Goal: Book appointment/travel/reservation

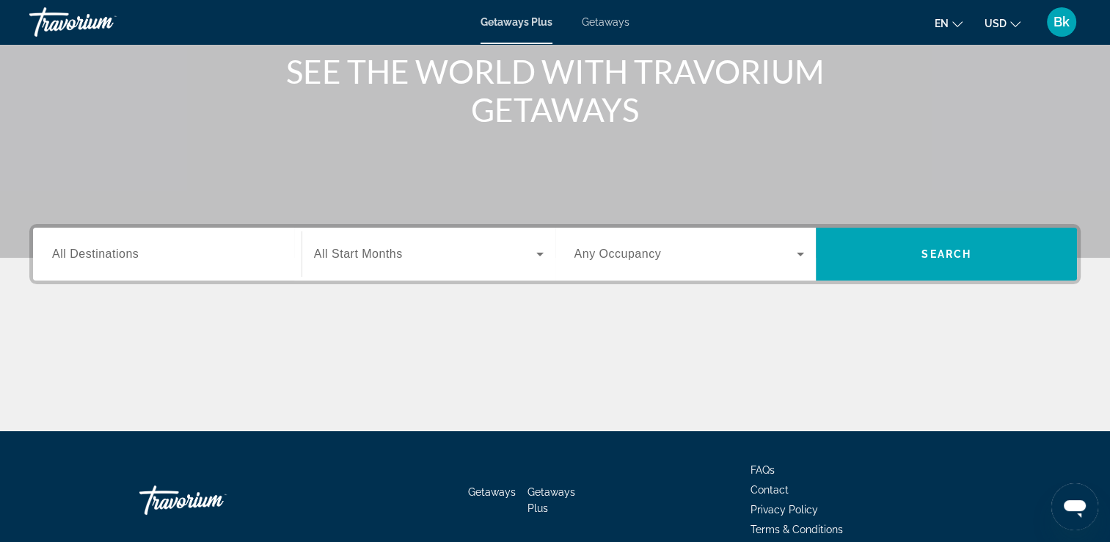
scroll to position [142, 0]
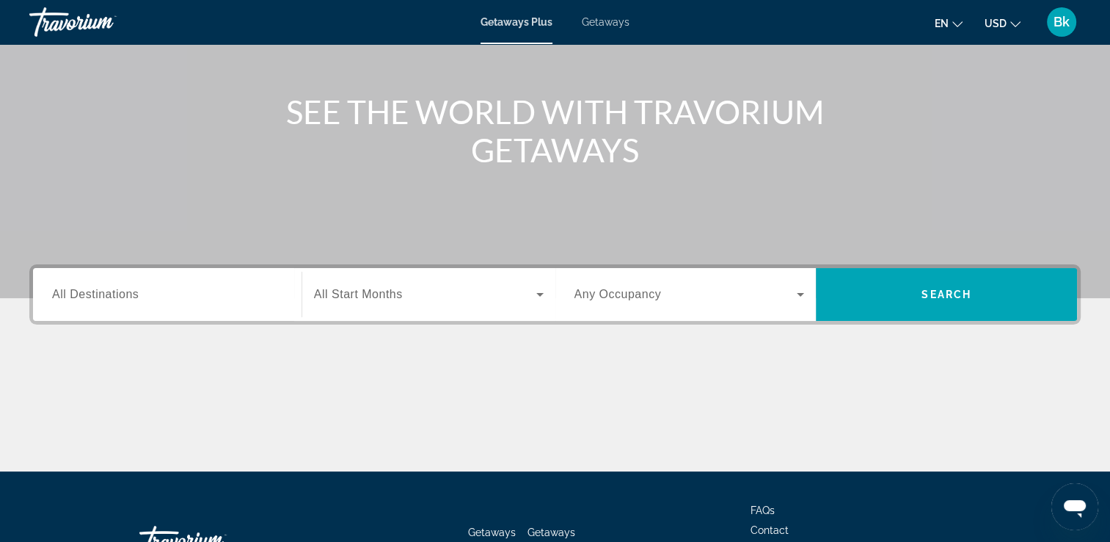
click at [234, 278] on div "Search widget" at bounding box center [167, 295] width 230 height 42
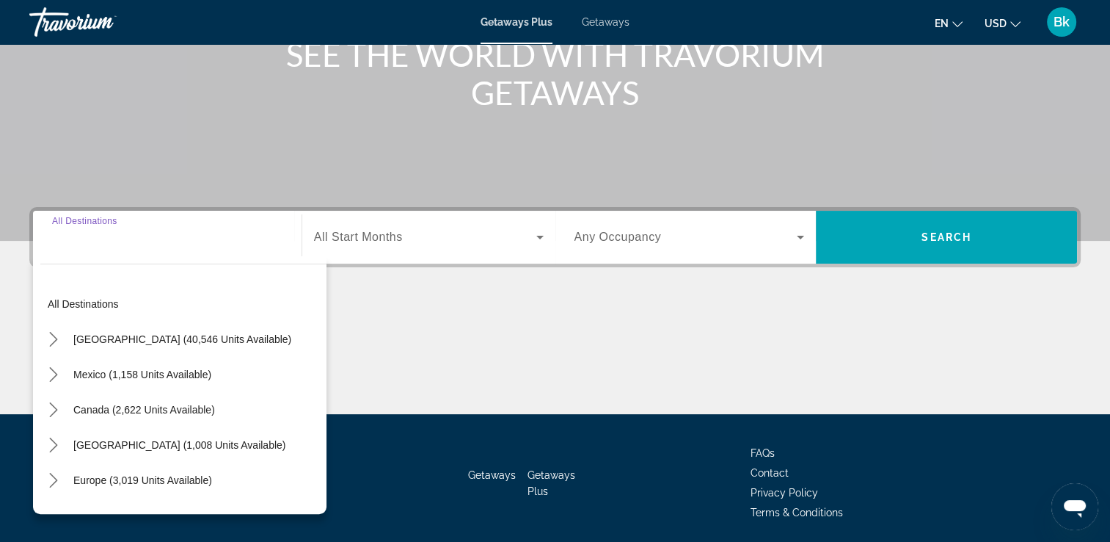
scroll to position [251, 0]
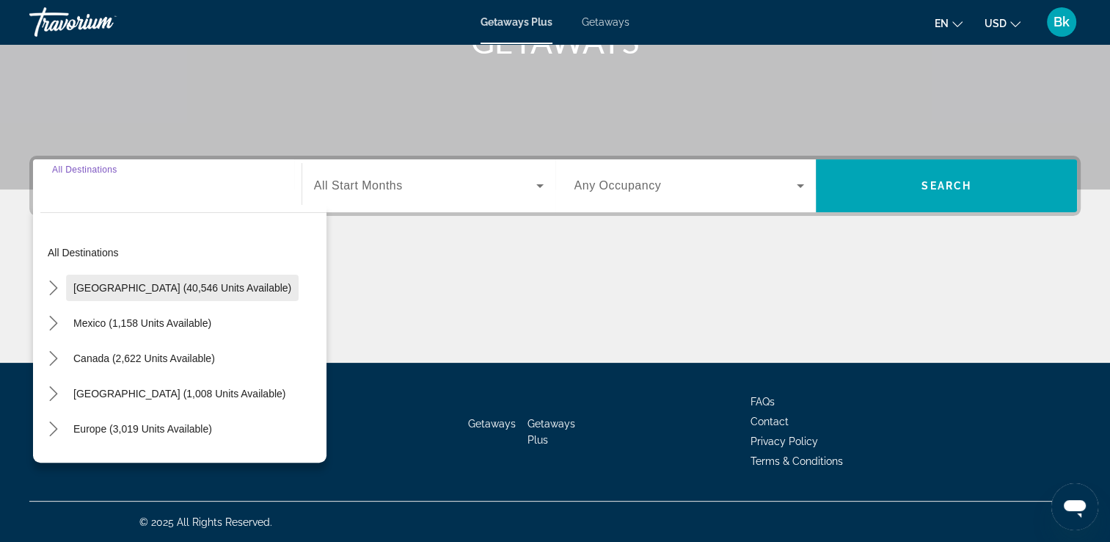
click at [192, 289] on span "[GEOGRAPHIC_DATA] (40,546 units available)" at bounding box center [182, 288] width 218 height 12
type input "**********"
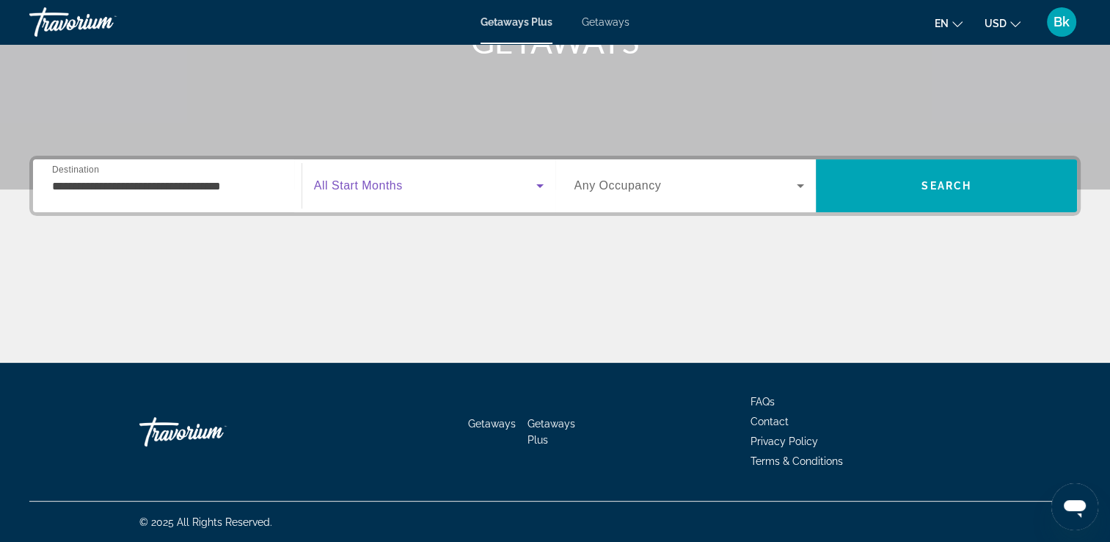
click at [384, 177] on span "Search widget" at bounding box center [425, 186] width 222 height 18
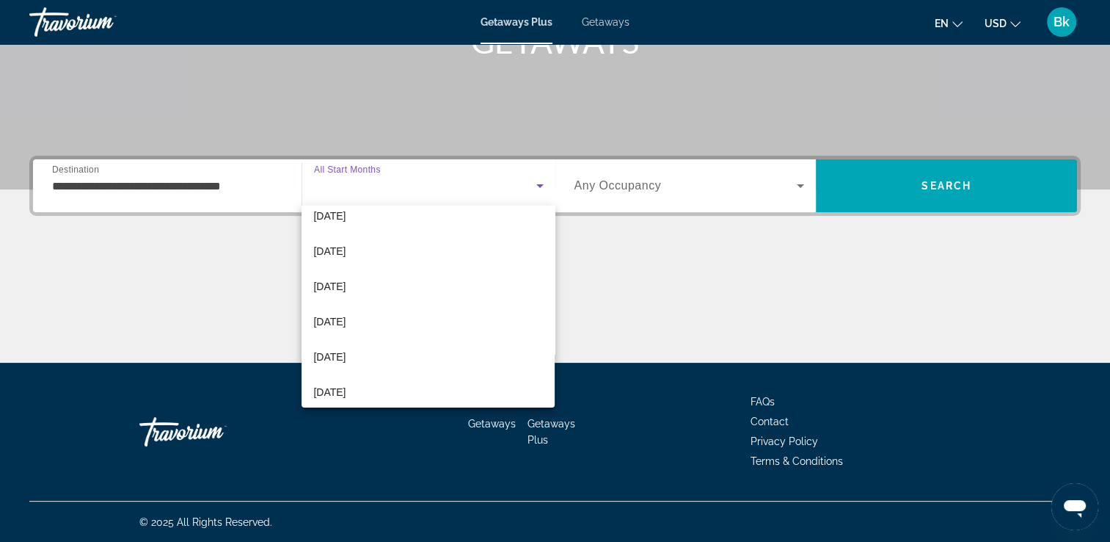
scroll to position [254, 0]
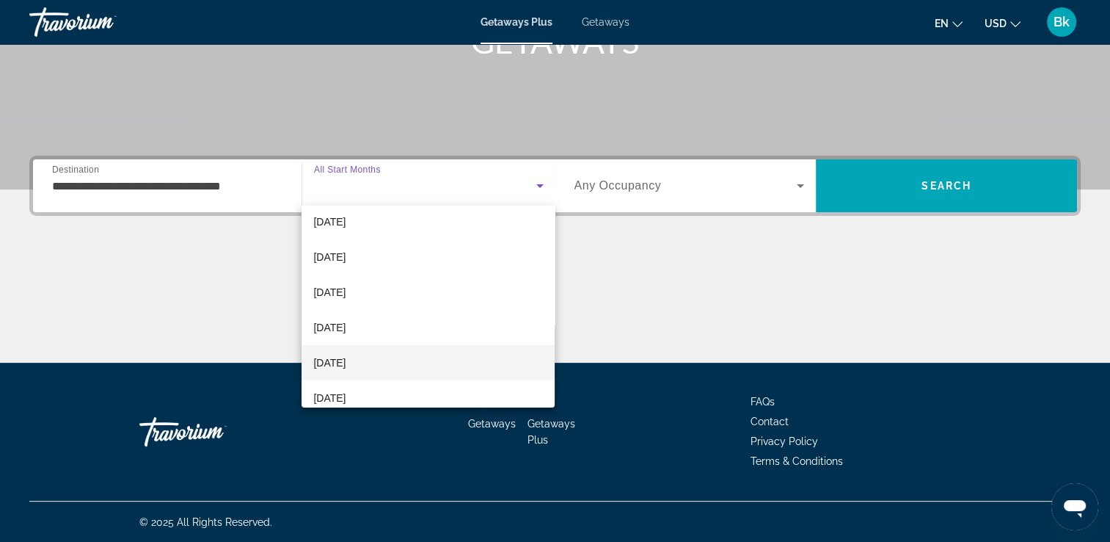
click at [338, 363] on span "[DATE]" at bounding box center [329, 363] width 32 height 18
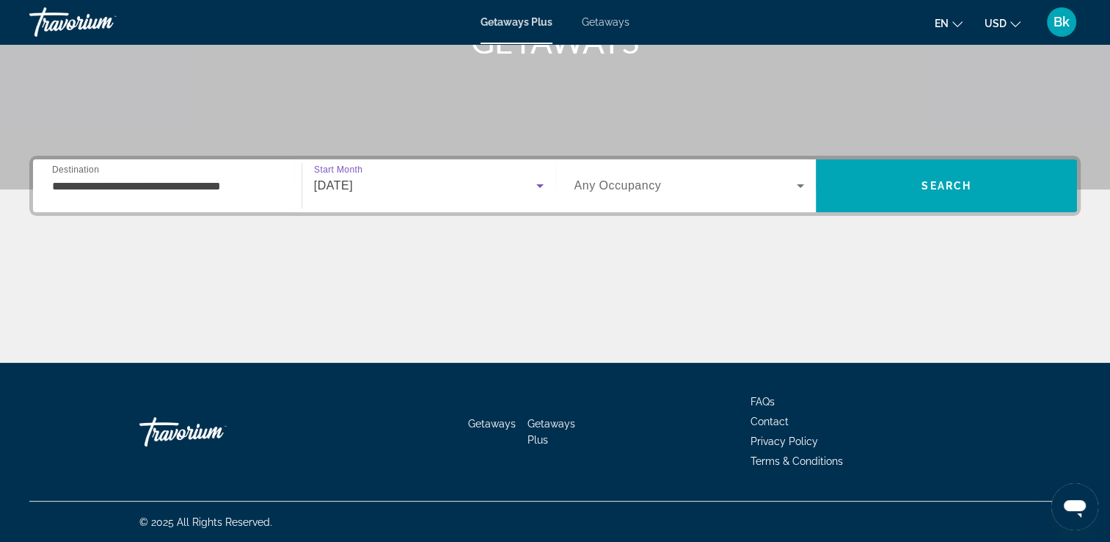
click at [795, 186] on icon "Search widget" at bounding box center [801, 186] width 18 height 18
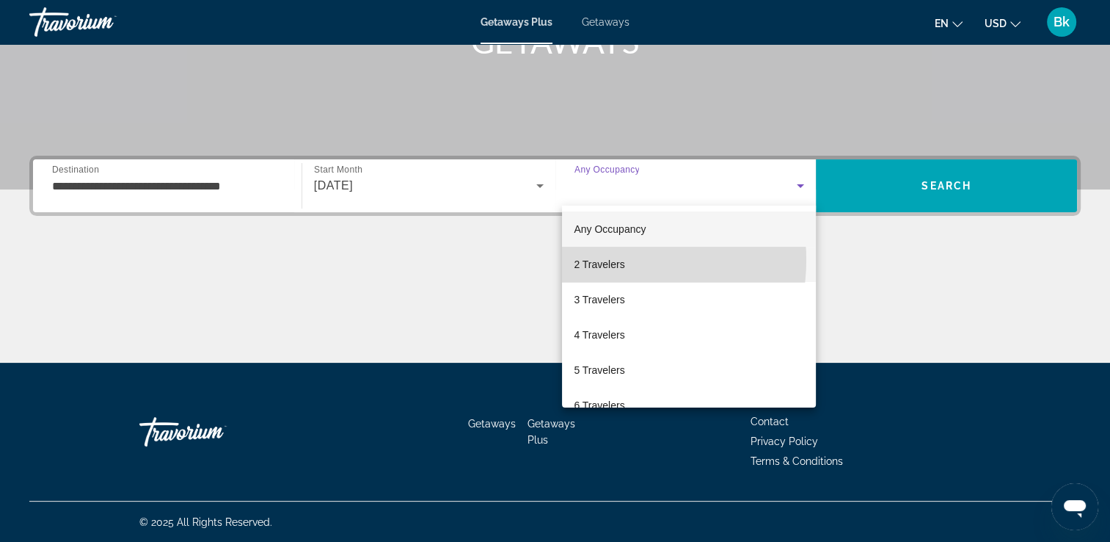
click at [605, 260] on span "2 Travelers" at bounding box center [599, 264] width 51 height 18
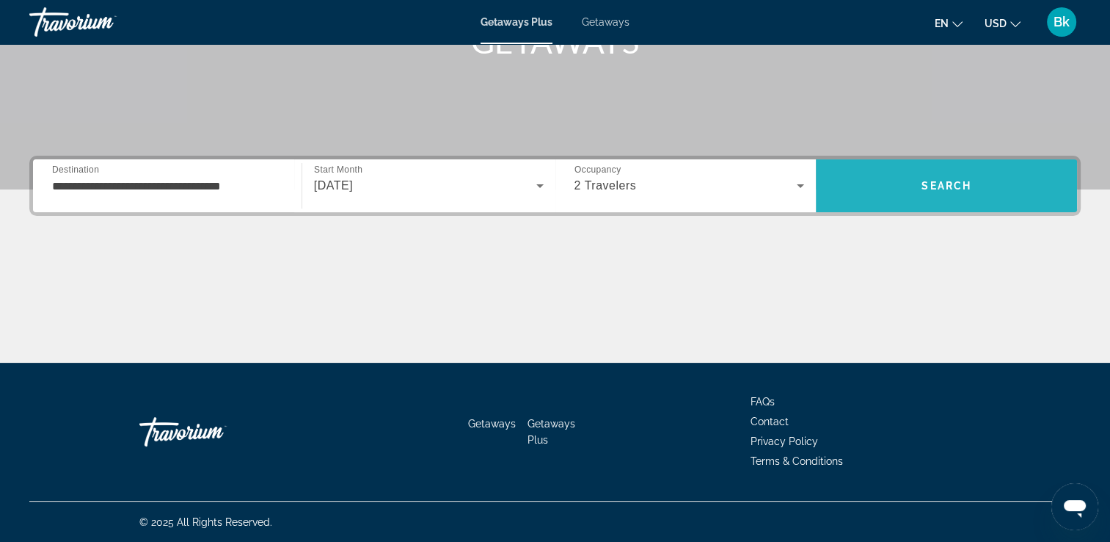
click at [914, 165] on span "Search" at bounding box center [946, 185] width 261 height 53
